Goal: Information Seeking & Learning: Learn about a topic

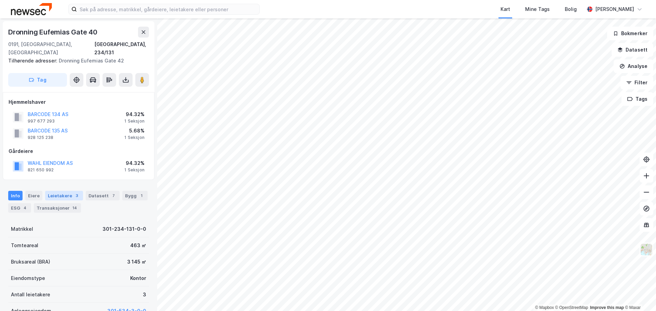
click at [55, 191] on div "Leietakere 3" at bounding box center [64, 196] width 38 height 10
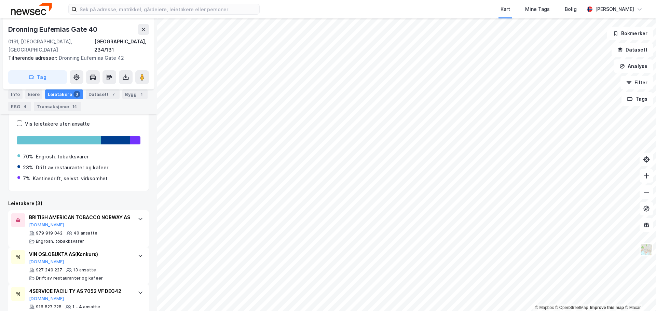
scroll to position [110, 0]
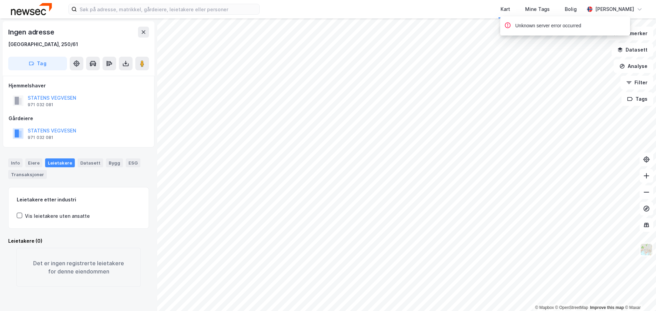
scroll to position [9, 0]
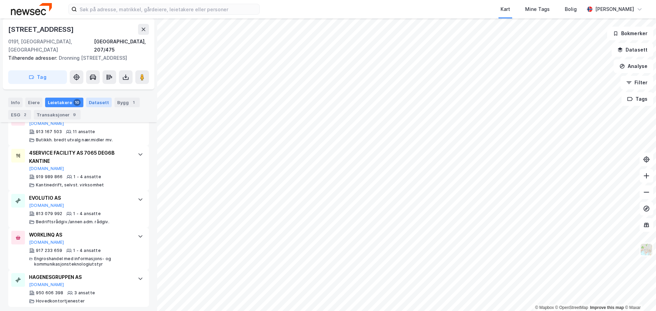
scroll to position [430, 0]
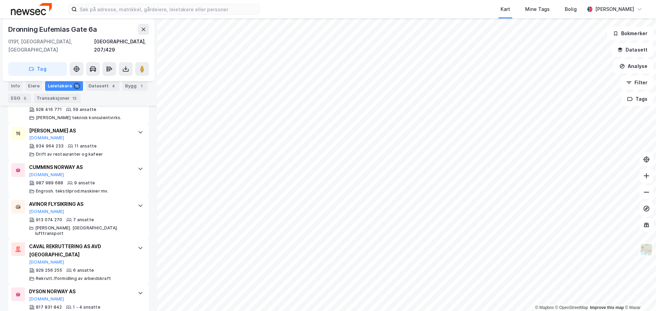
scroll to position [453, 0]
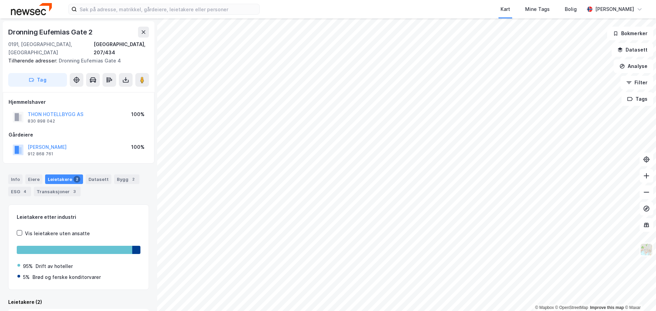
scroll to position [80, 0]
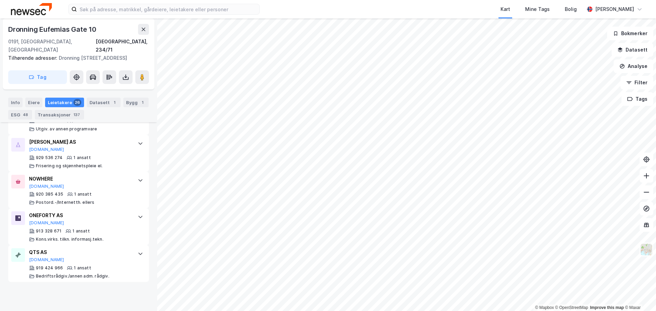
scroll to position [1062, 0]
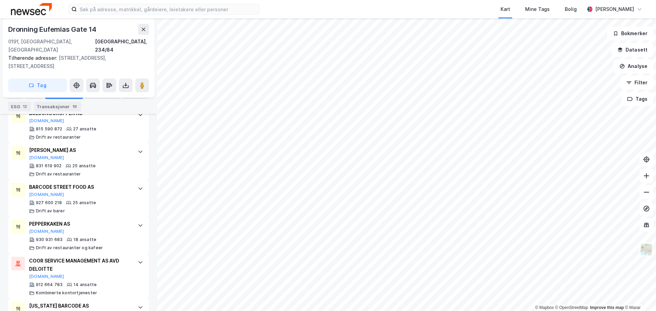
scroll to position [391, 0]
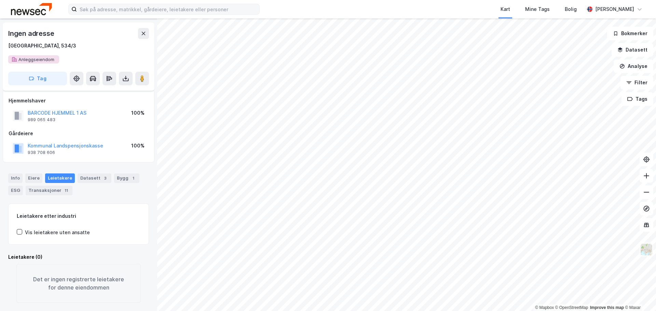
scroll to position [29, 0]
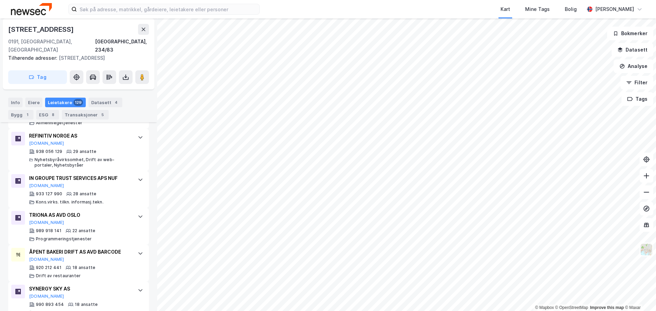
scroll to position [845, 0]
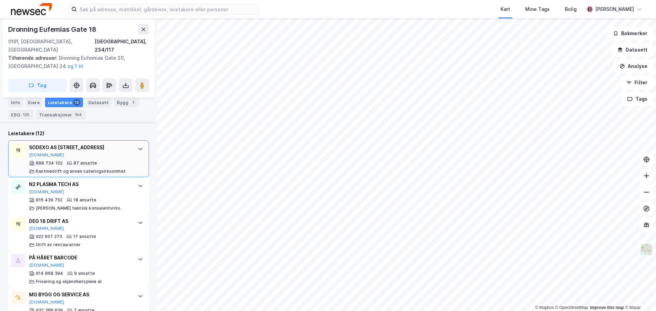
scroll to position [345, 0]
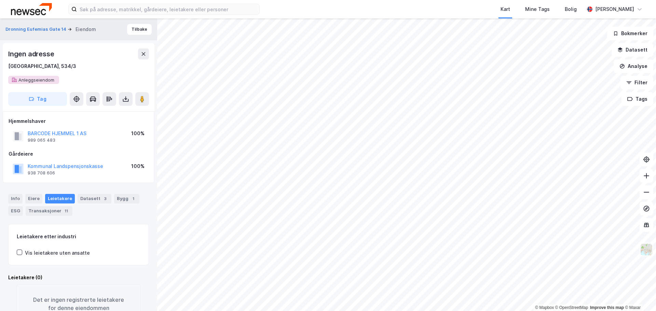
scroll to position [2, 0]
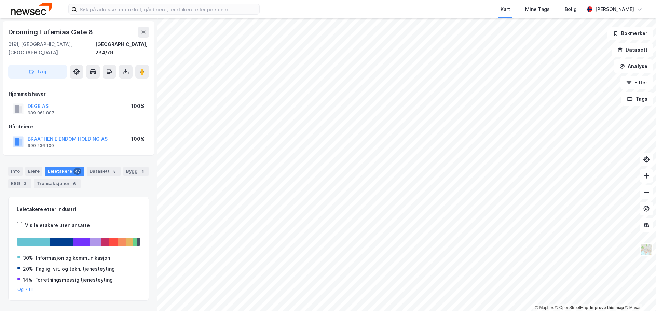
scroll to position [0, 0]
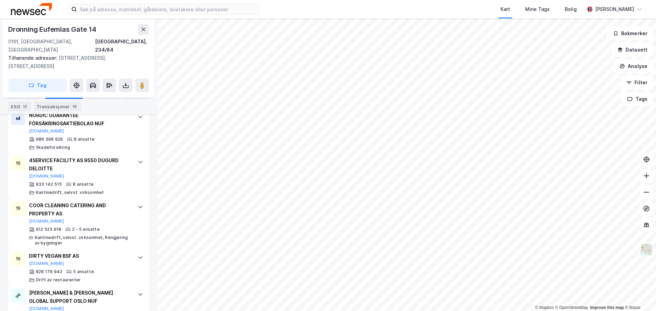
scroll to position [665, 0]
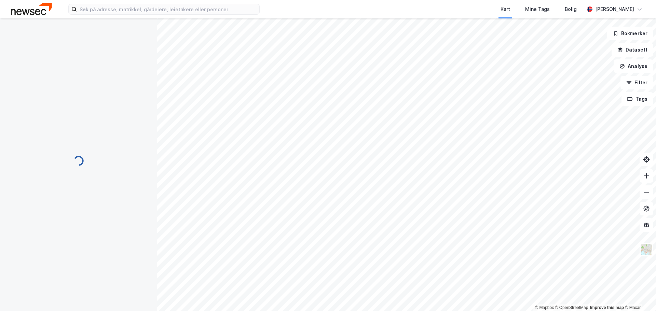
scroll to position [29, 0]
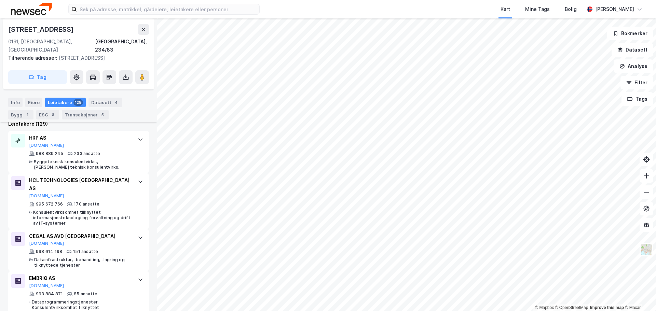
scroll to position [230, 0]
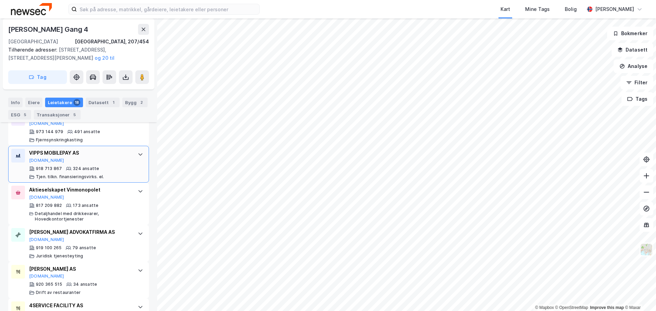
scroll to position [230, 0]
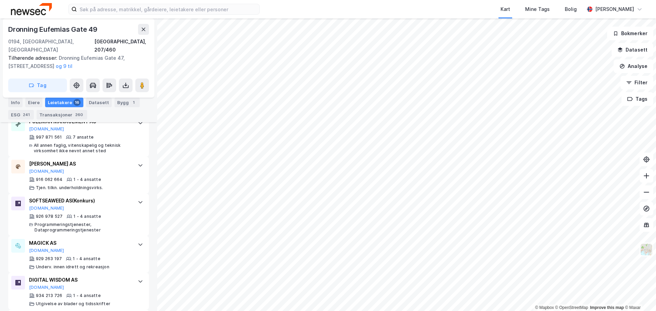
scroll to position [410, 0]
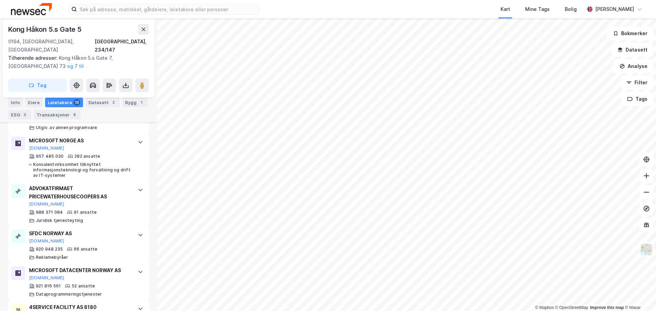
scroll to position [366, 0]
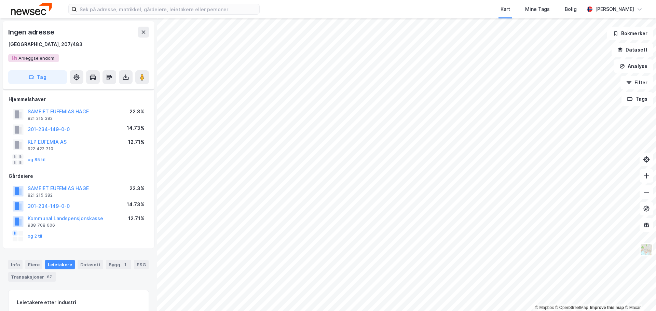
scroll to position [117, 0]
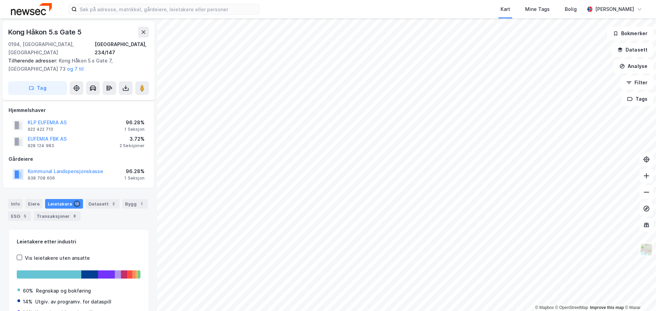
scroll to position [58, 0]
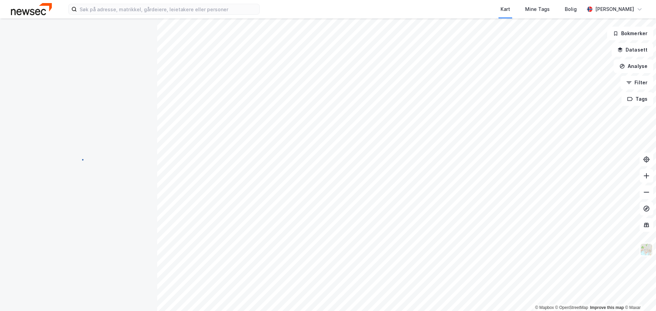
scroll to position [58, 0]
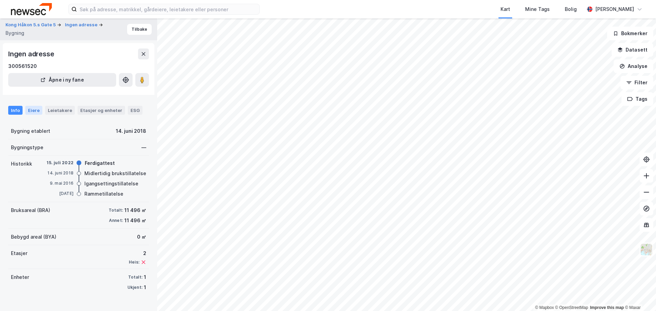
click at [36, 111] on div "Eiere" at bounding box center [33, 110] width 17 height 9
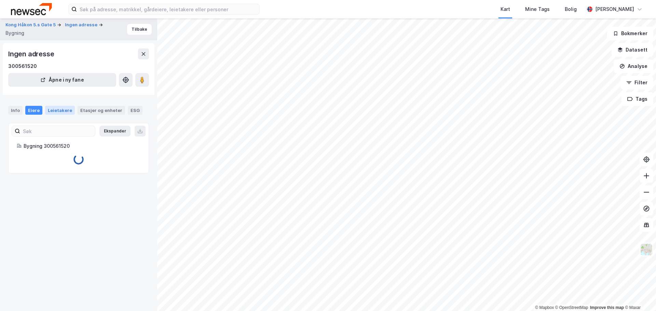
click at [65, 112] on div "Leietakere" at bounding box center [60, 110] width 30 height 9
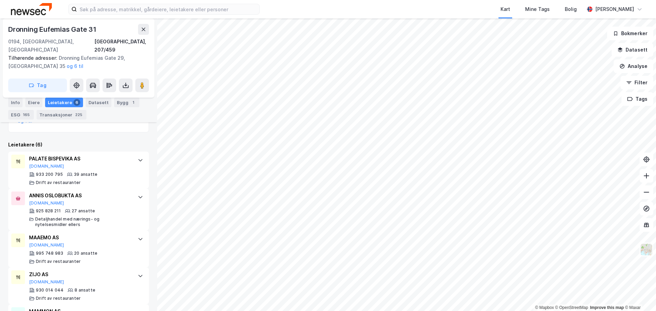
scroll to position [251, 0]
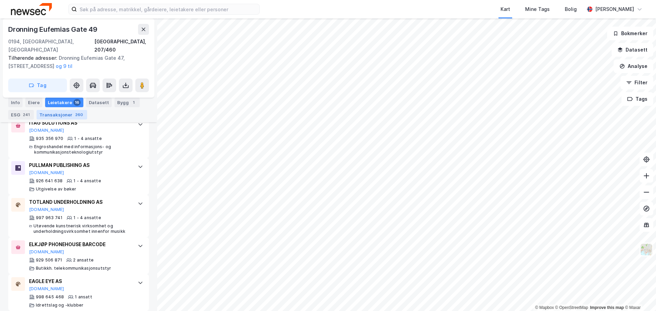
scroll to position [715, 0]
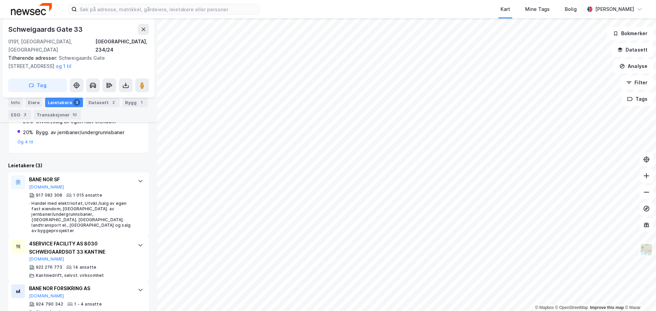
scroll to position [166, 0]
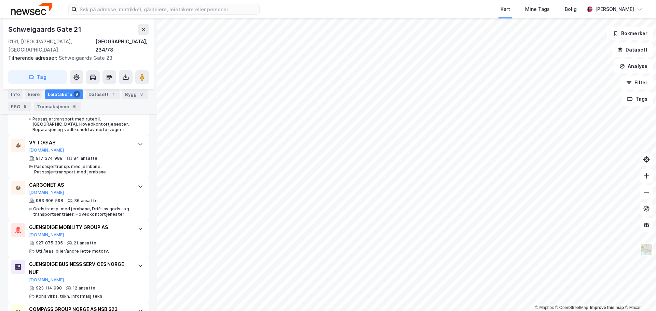
scroll to position [341, 0]
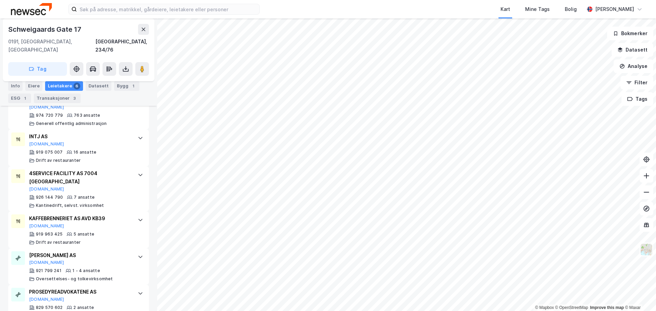
scroll to position [247, 0]
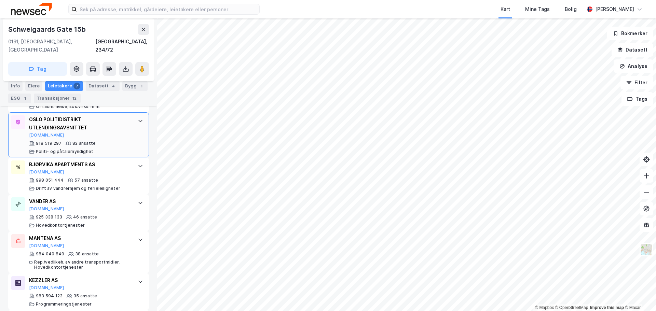
scroll to position [178, 0]
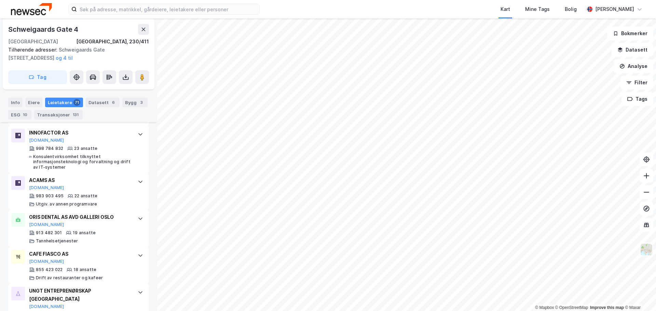
scroll to position [844, 0]
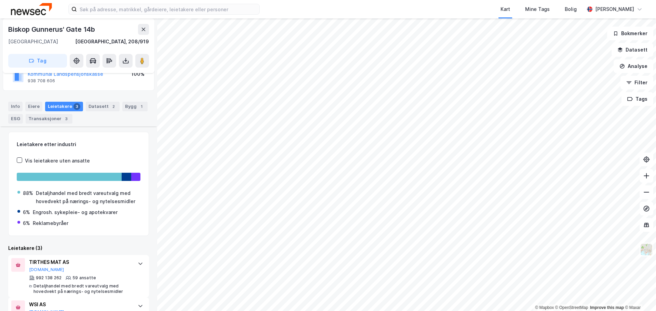
scroll to position [125, 0]
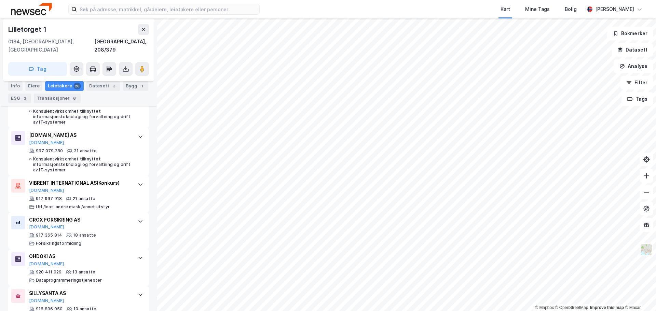
scroll to position [240, 0]
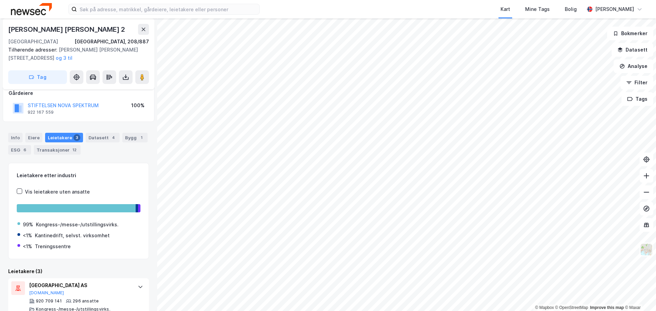
scroll to position [120, 0]
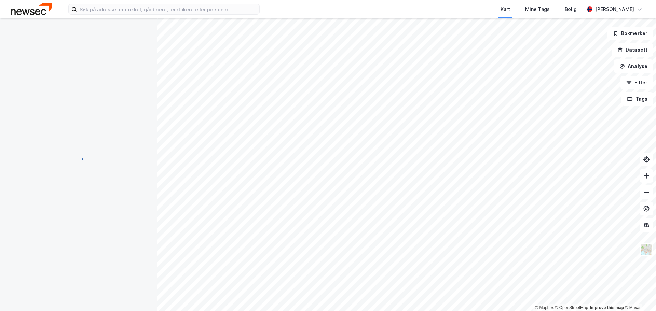
scroll to position [1, 0]
